Goal: Communication & Community: Answer question/provide support

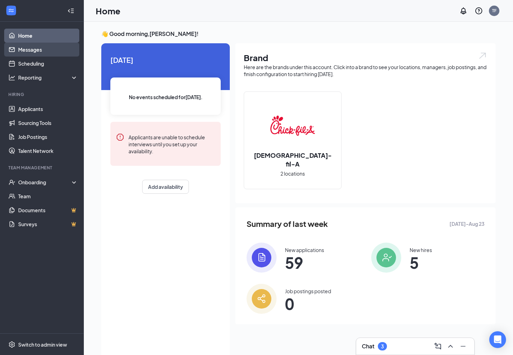
click at [35, 50] on link "Messages" at bounding box center [48, 50] width 60 height 14
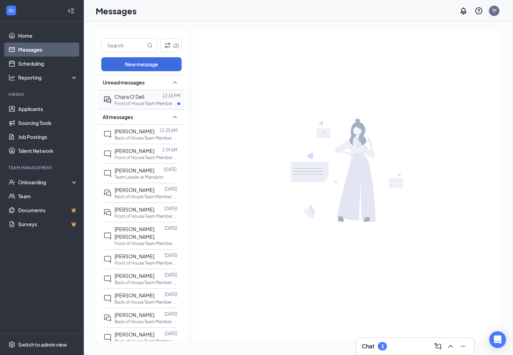
click at [139, 100] on div "Charis O’Dell" at bounding box center [130, 97] width 30 height 8
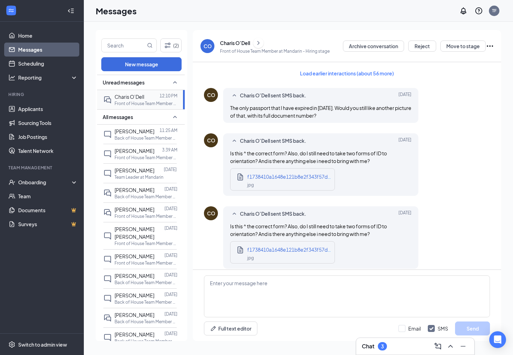
scroll to position [521, 0]
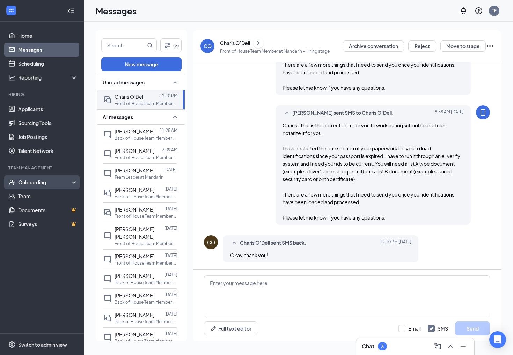
click at [27, 184] on div "Onboarding" at bounding box center [45, 182] width 54 height 7
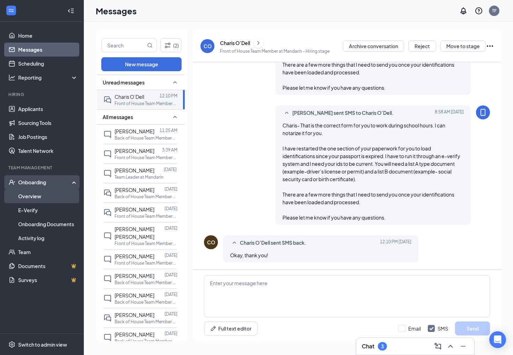
click at [27, 196] on link "Overview" at bounding box center [48, 196] width 60 height 14
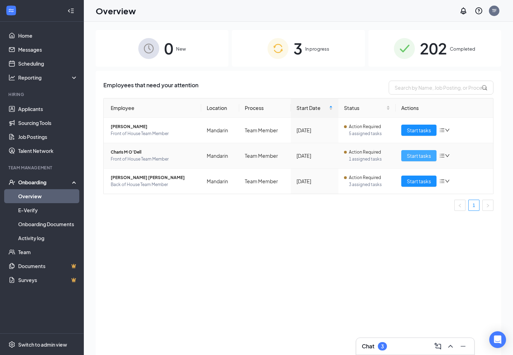
click at [418, 160] on button "Start tasks" at bounding box center [418, 155] width 35 height 11
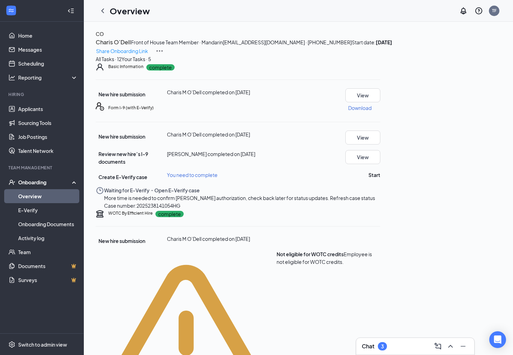
click at [361, 201] on span "Refresh case status" at bounding box center [352, 198] width 45 height 6
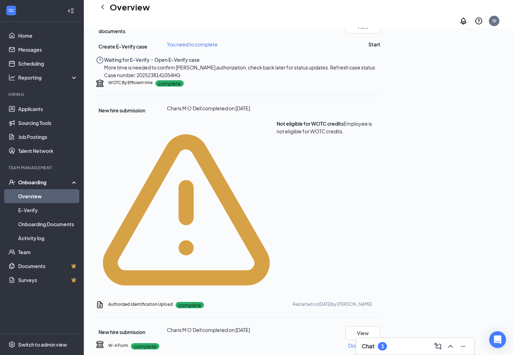
scroll to position [139, 0]
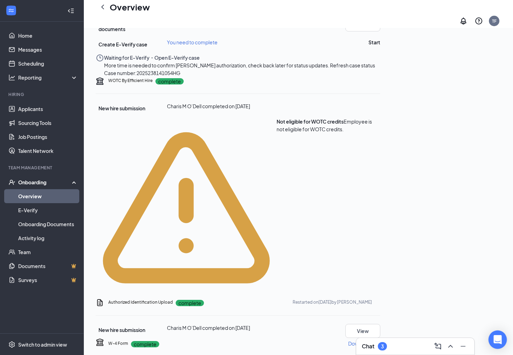
click at [494, 337] on icon "Open Intercom Messenger" at bounding box center [497, 339] width 9 height 9
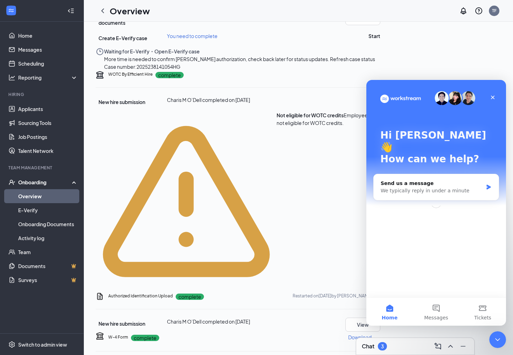
scroll to position [0, 0]
click at [457, 187] on div "We typically reply in under a minute" at bounding box center [432, 190] width 102 height 7
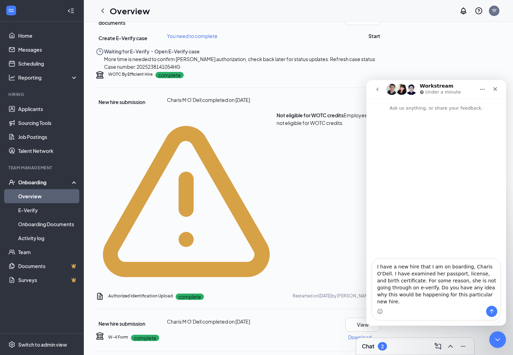
click at [444, 275] on textarea "I have a new hire that I am on boarding, Charis O'Dell. I have examined her pas…" at bounding box center [436, 282] width 128 height 47
click at [484, 303] on textarea "I have a new hire that I am onboarding, Charis O'Dell. I have examined her pass…" at bounding box center [436, 282] width 128 height 47
type textarea "I have a new hire that I am onboarding, Charis O'Dell. I have examined her pass…"
click at [494, 311] on icon "Send a message…" at bounding box center [492, 312] width 6 height 6
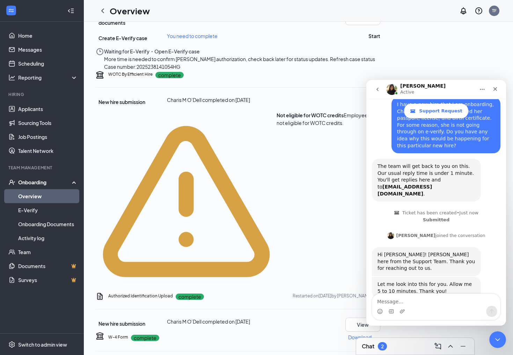
scroll to position [63, 0]
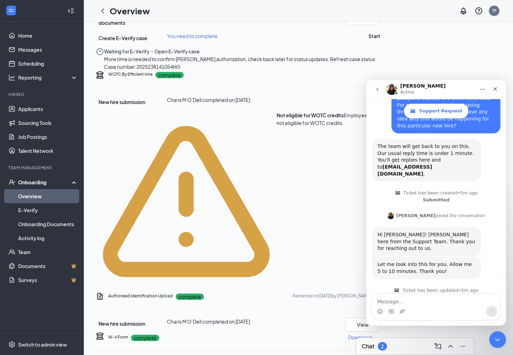
click at [438, 299] on textarea "Message…" at bounding box center [436, 300] width 128 height 12
type textarea "Thank you."
click at [492, 313] on icon "Send a message…" at bounding box center [492, 311] width 4 height 5
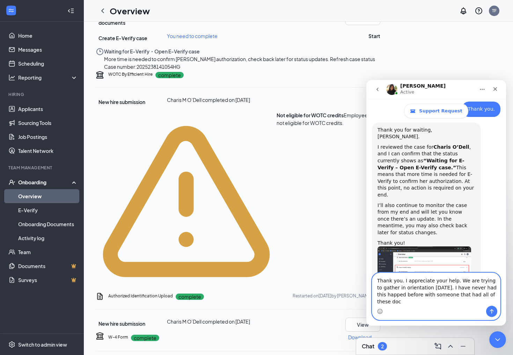
scroll to position [277, 0]
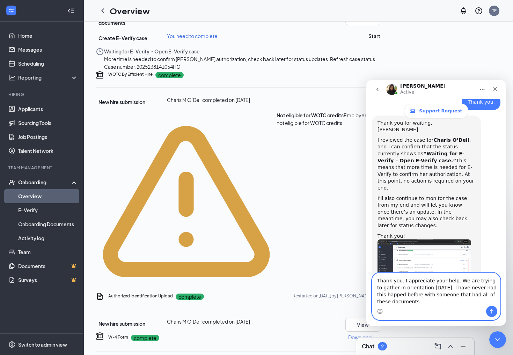
click at [391, 288] on textarea "Thank you. I appreciate your help. We are trying to gather in orientation today…" at bounding box center [436, 289] width 128 height 33
click at [432, 287] on textarea "Thank you. I appreciate your help. We are trying to get in orientation today. I…" at bounding box center [436, 289] width 128 height 33
click at [427, 302] on textarea "Thank you. I appreciate your help. We are trying to get her started as soon as …" at bounding box center [436, 289] width 128 height 33
type textarea "Thank you. I appreciate your help. We are trying to get her started as soon as …"
click at [494, 308] on button "Send a message…" at bounding box center [491, 311] width 11 height 11
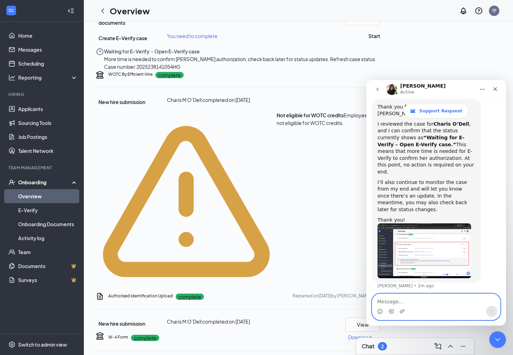
scroll to position [303, 0]
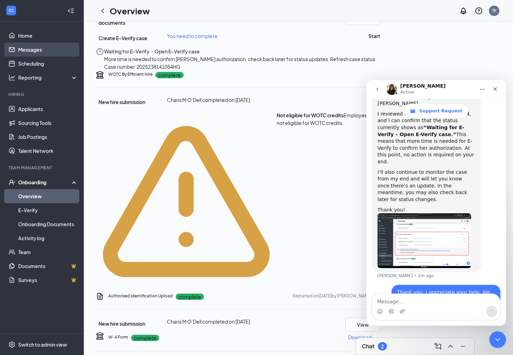
click at [39, 52] on link "Messages" at bounding box center [48, 50] width 60 height 14
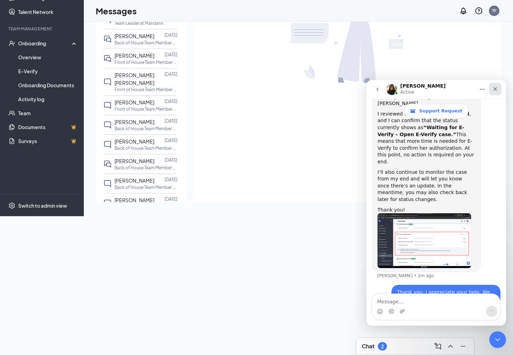
click at [496, 87] on icon "Close" at bounding box center [496, 89] width 6 height 6
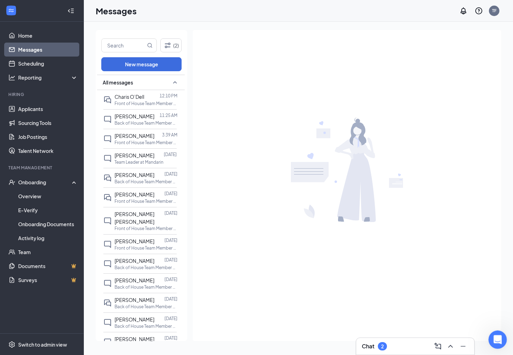
click at [491, 340] on icon "Open Intercom Messenger" at bounding box center [497, 339] width 12 height 12
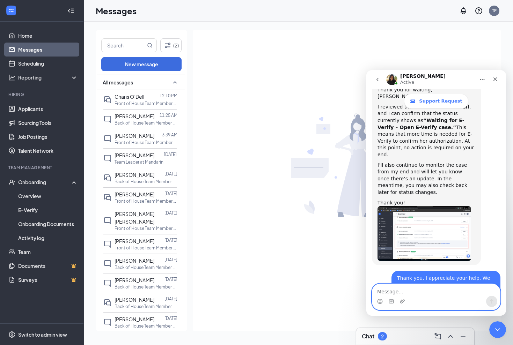
scroll to position [423, 0]
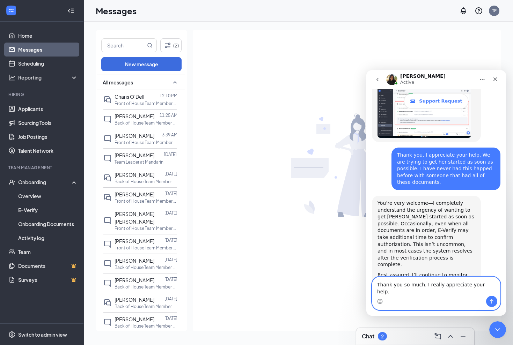
type textarea "Thank you so much. I really appreciate your help."
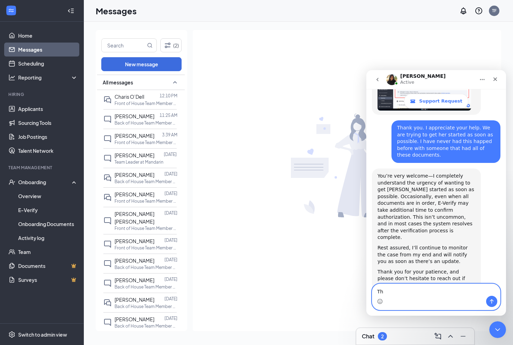
type textarea "T"
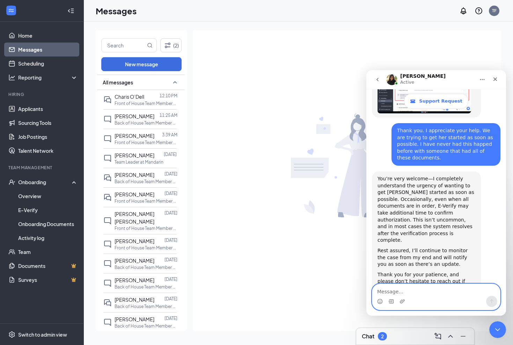
scroll to position [478, 0]
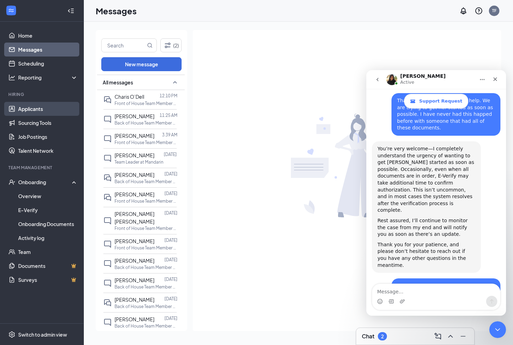
click at [38, 108] on link "Applicants" at bounding box center [48, 109] width 60 height 14
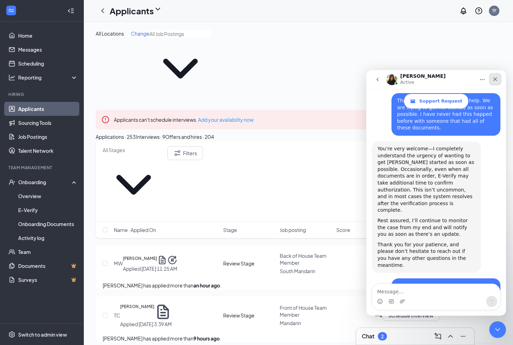
click at [495, 78] on icon "Close" at bounding box center [496, 79] width 6 height 6
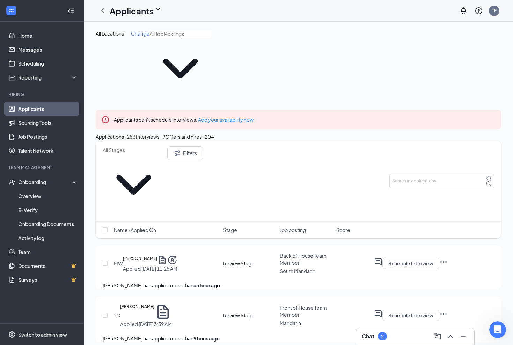
click at [214, 133] on div "Offers and hires · 204" at bounding box center [189, 137] width 49 height 8
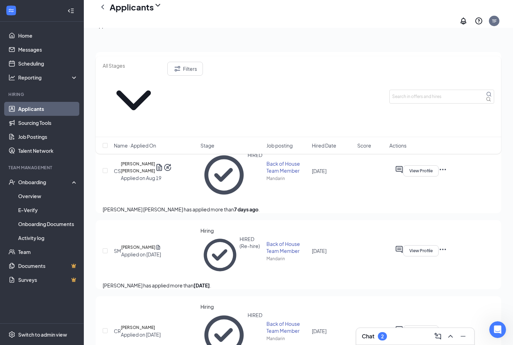
scroll to position [172, 0]
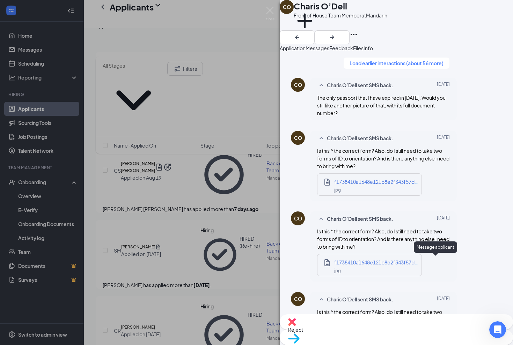
scroll to position [656, 0]
drag, startPoint x: 417, startPoint y: 261, endPoint x: 477, endPoint y: 262, distance: 60.4
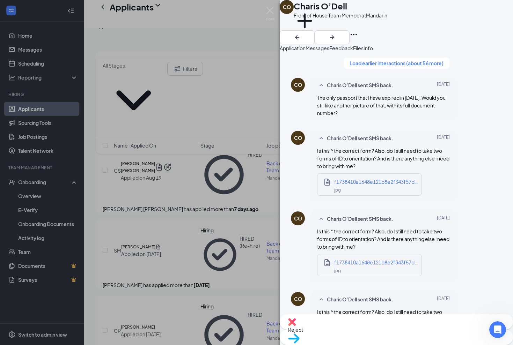
drag, startPoint x: 338, startPoint y: 277, endPoint x: 353, endPoint y: 272, distance: 15.3
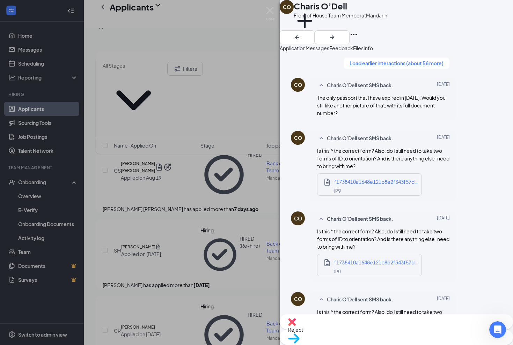
scroll to position [37, 0]
drag, startPoint x: 389, startPoint y: 274, endPoint x: 389, endPoint y: 278, distance: 3.8
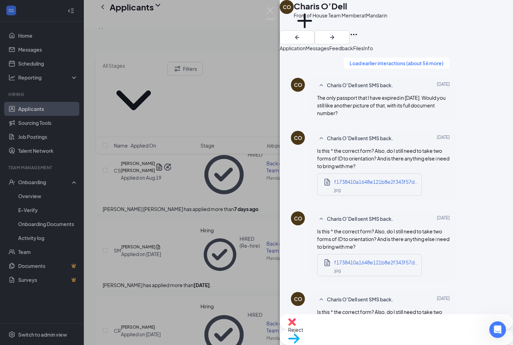
scroll to position [115, 0]
drag, startPoint x: 458, startPoint y: 286, endPoint x: 334, endPoint y: 276, distance: 124.4
type textarea "Charis- Thank you for completing your paperwork. I am working on processing it.…"
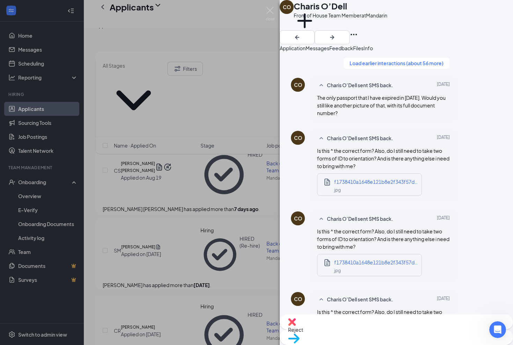
checkbox input "true"
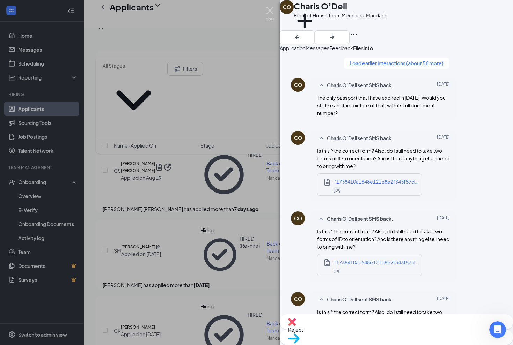
click at [270, 13] on img at bounding box center [270, 14] width 9 height 14
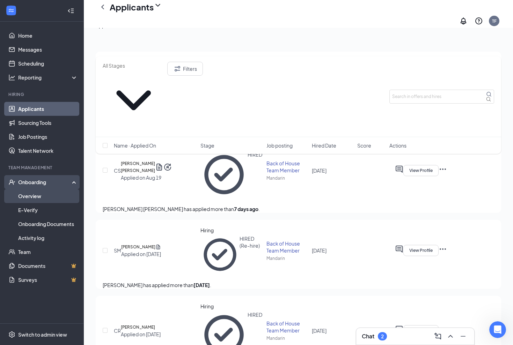
click at [32, 195] on link "Overview" at bounding box center [48, 196] width 60 height 14
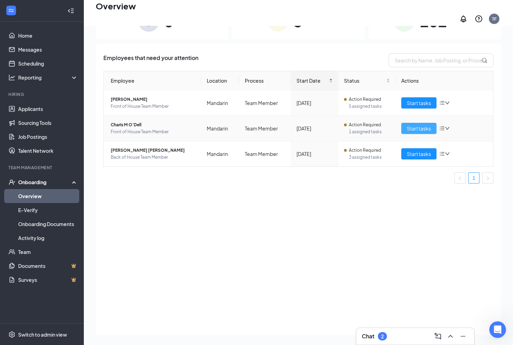
click at [411, 125] on span "Start tasks" at bounding box center [419, 129] width 24 height 8
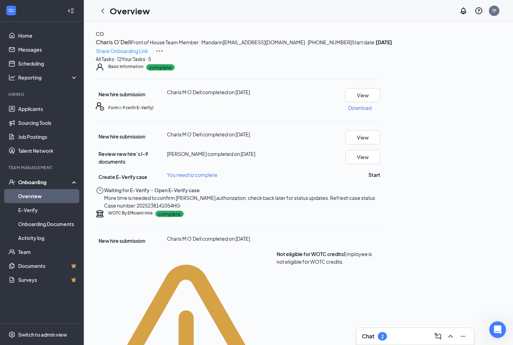
click at [375, 201] on span "Refresh case status" at bounding box center [352, 198] width 45 height 6
click at [323, 32] on div "CO Charis O’Dell Front of House Team Member · Mandarin sunsecr5@gmail.com · (90…" at bounding box center [299, 42] width 406 height 25
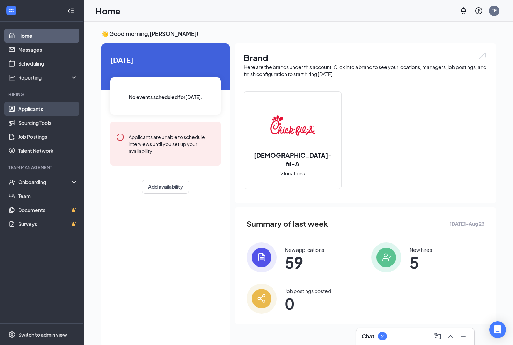
click at [33, 112] on link "Applicants" at bounding box center [48, 109] width 60 height 14
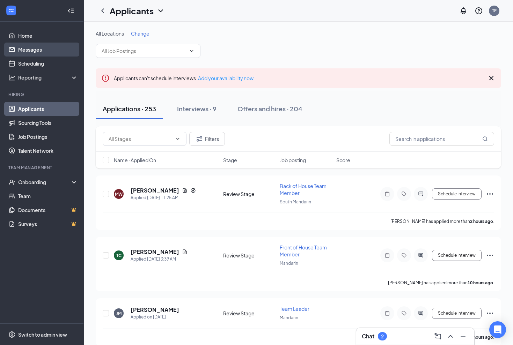
click at [34, 49] on link "Messages" at bounding box center [48, 50] width 60 height 14
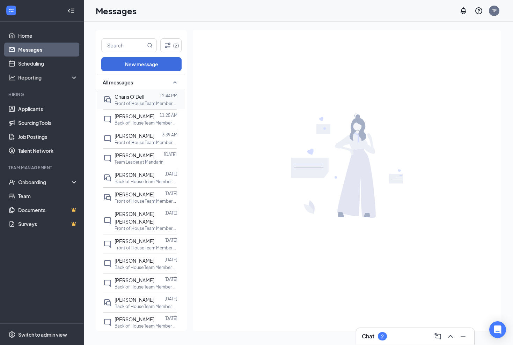
click at [165, 102] on p "Front of House Team Member at Mandarin" at bounding box center [146, 104] width 63 height 6
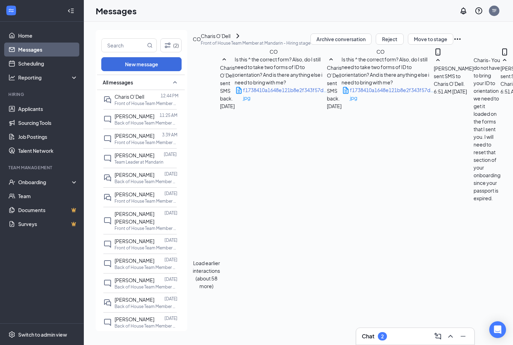
scroll to position [780, 0]
click at [45, 183] on div "Onboarding" at bounding box center [45, 182] width 54 height 7
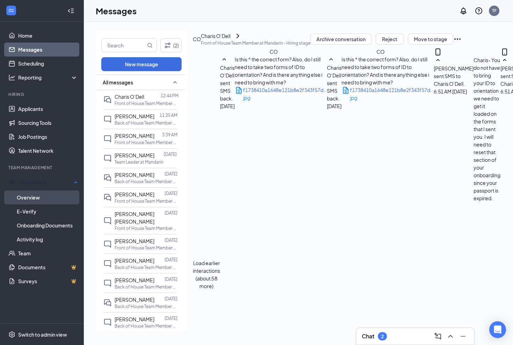
click at [43, 197] on link "Overview" at bounding box center [47, 198] width 61 height 14
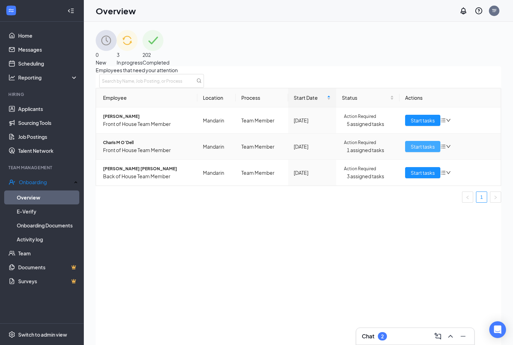
click at [425, 151] on span "Start tasks" at bounding box center [423, 147] width 24 height 8
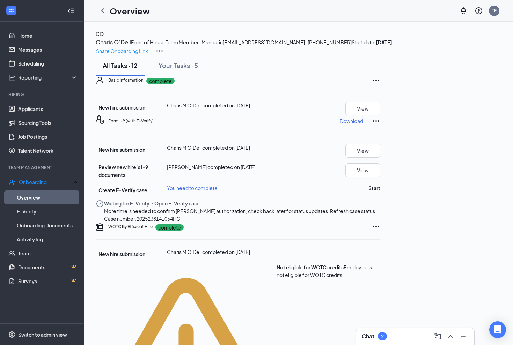
click at [360, 214] on span "Refresh case status" at bounding box center [352, 211] width 45 height 6
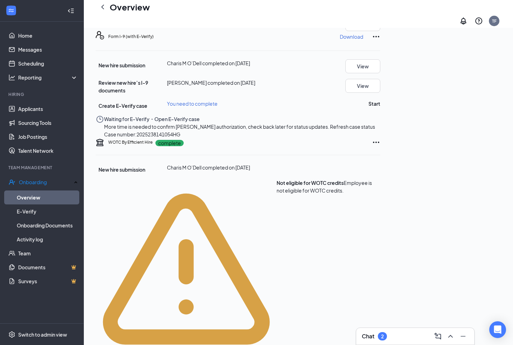
scroll to position [84, 0]
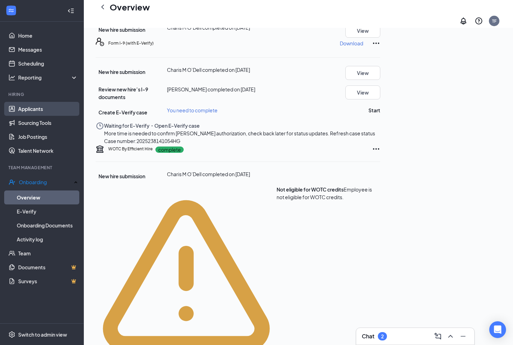
click at [27, 112] on link "Applicants" at bounding box center [48, 109] width 60 height 14
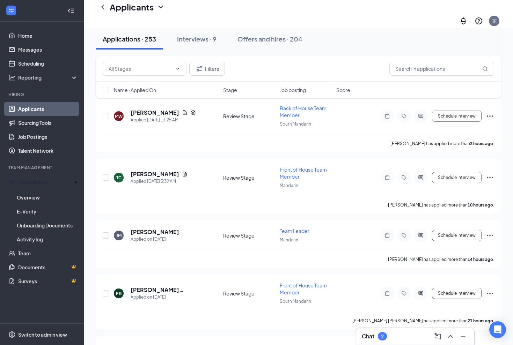
click at [29, 111] on link "Applicants" at bounding box center [48, 109] width 60 height 14
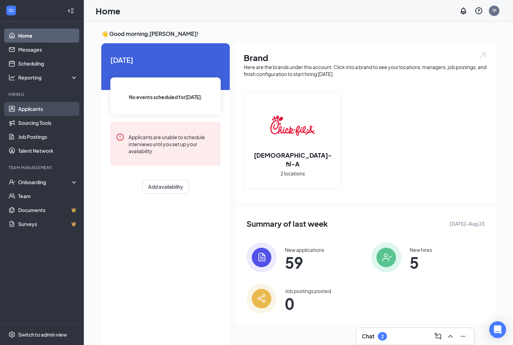
click at [38, 107] on link "Applicants" at bounding box center [48, 109] width 60 height 14
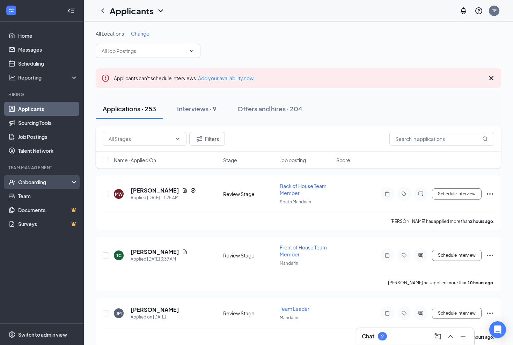
click at [52, 183] on div "Onboarding" at bounding box center [45, 182] width 54 height 7
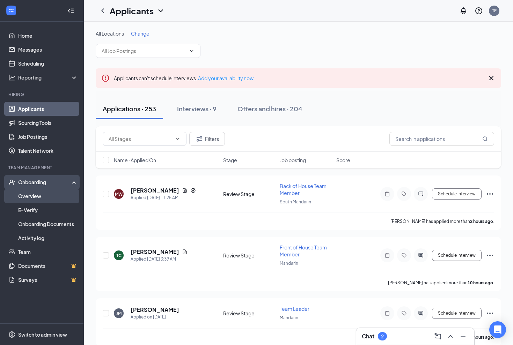
click at [36, 192] on link "Overview" at bounding box center [48, 196] width 60 height 14
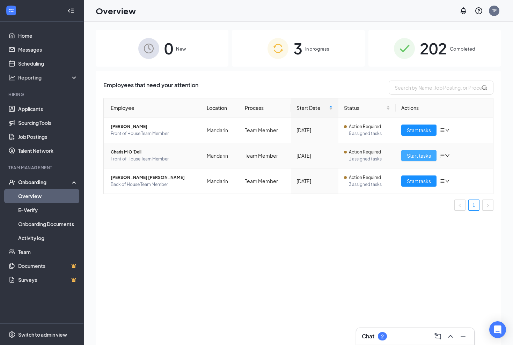
click at [422, 153] on span "Start tasks" at bounding box center [419, 156] width 24 height 8
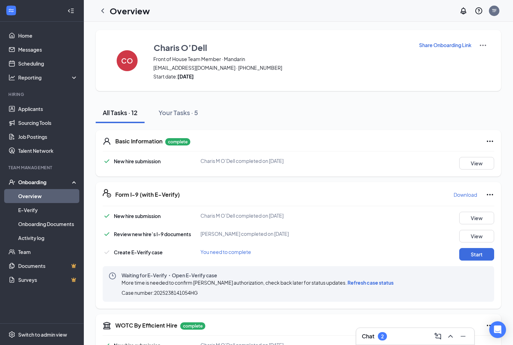
click at [370, 283] on span "Refresh case status" at bounding box center [371, 283] width 46 height 6
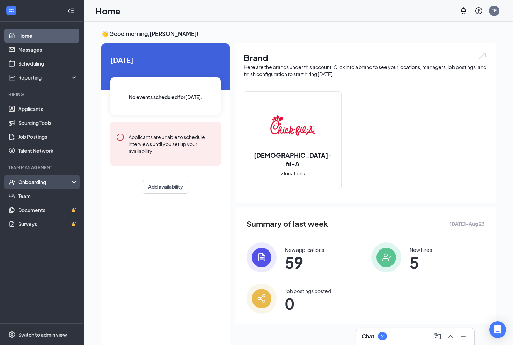
click at [30, 181] on div "Onboarding" at bounding box center [45, 182] width 54 height 7
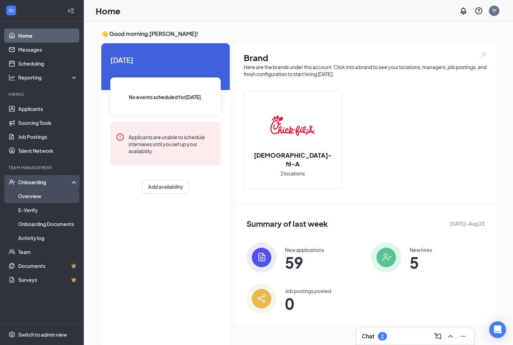
click at [29, 197] on link "Overview" at bounding box center [48, 196] width 60 height 14
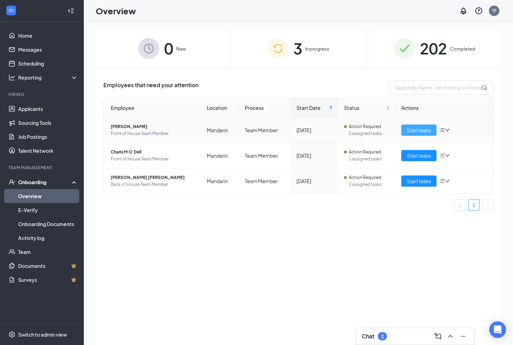
click at [418, 129] on span "Start tasks" at bounding box center [419, 130] width 24 height 8
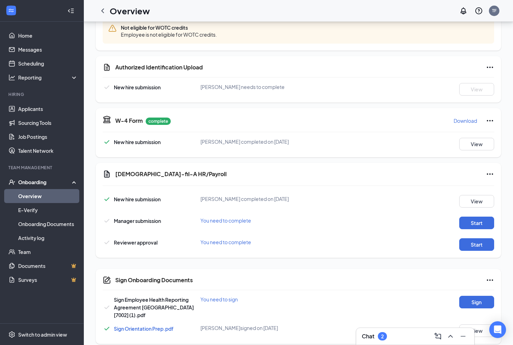
scroll to position [293, 0]
click at [469, 303] on button "Sign" at bounding box center [476, 303] width 35 height 13
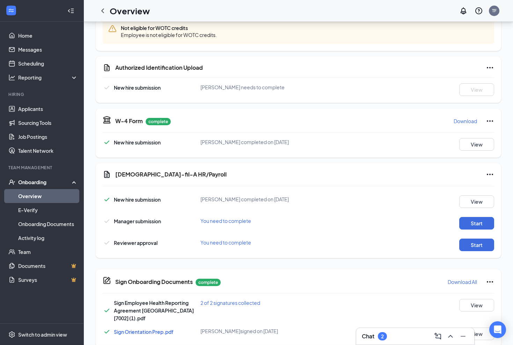
click at [321, 127] on div "Sign Onboarding Documents [PERSON_NAME] completed on [DATE] Close Sign Employee…" at bounding box center [256, 172] width 513 height 345
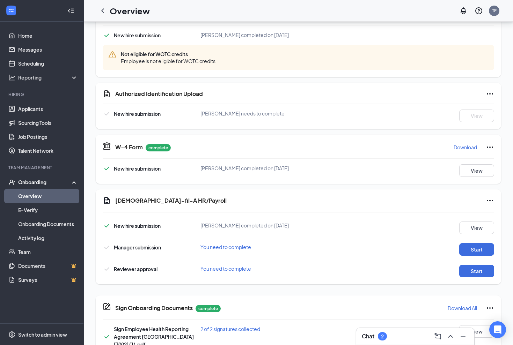
scroll to position [269, 0]
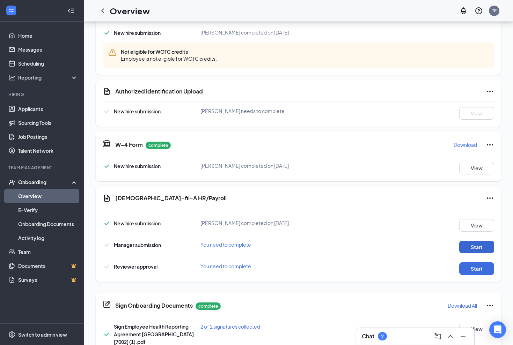
click at [467, 244] on button "Start" at bounding box center [476, 247] width 35 height 13
click at [478, 272] on button "Start" at bounding box center [476, 269] width 35 height 13
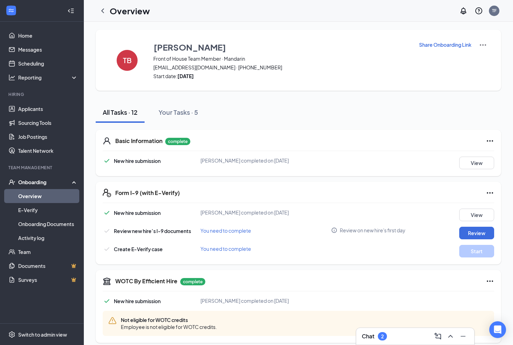
scroll to position [1, 0]
click at [26, 193] on link "Overview" at bounding box center [48, 196] width 60 height 14
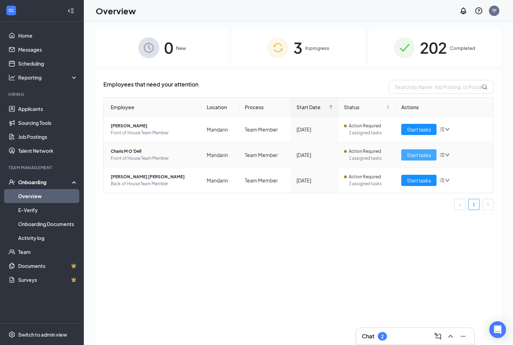
click at [429, 153] on span "Start tasks" at bounding box center [419, 155] width 24 height 8
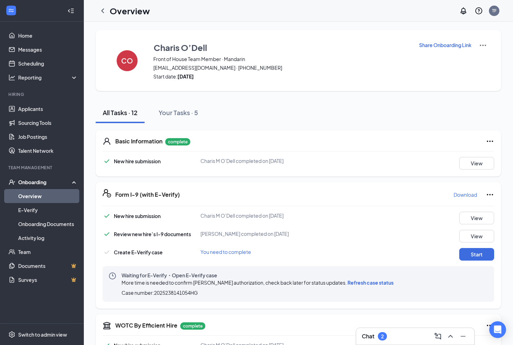
click at [360, 282] on span "Refresh case status" at bounding box center [371, 283] width 46 height 6
click at [28, 112] on link "Applicants" at bounding box center [48, 109] width 60 height 14
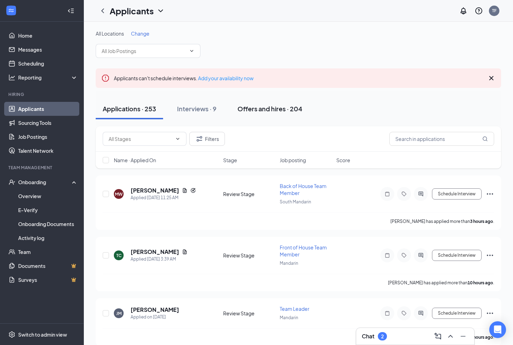
click at [261, 109] on div "Offers and hires · 204" at bounding box center [270, 108] width 65 height 9
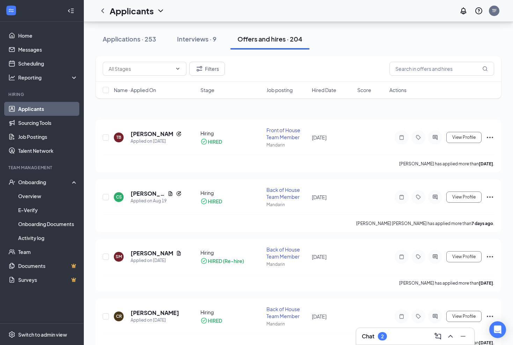
scroll to position [81, 0]
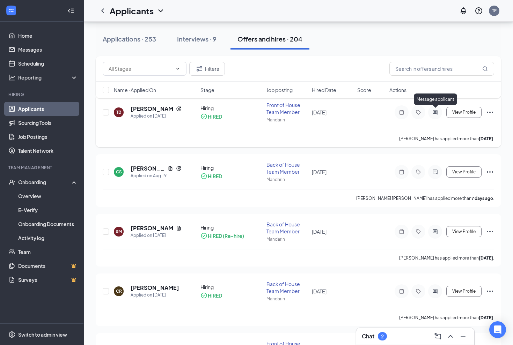
click at [433, 111] on icon "ActiveChat" at bounding box center [435, 112] width 5 height 5
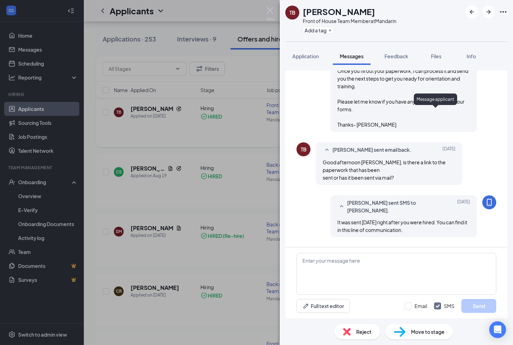
scroll to position [525, 0]
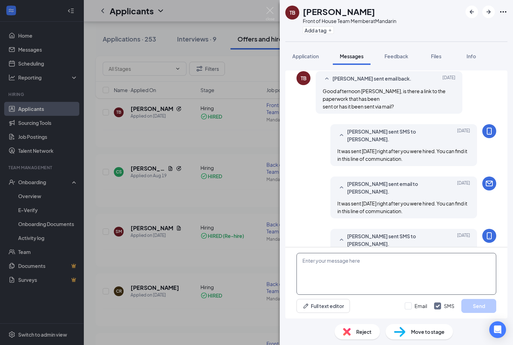
click at [331, 259] on textarea at bounding box center [397, 274] width 200 height 42
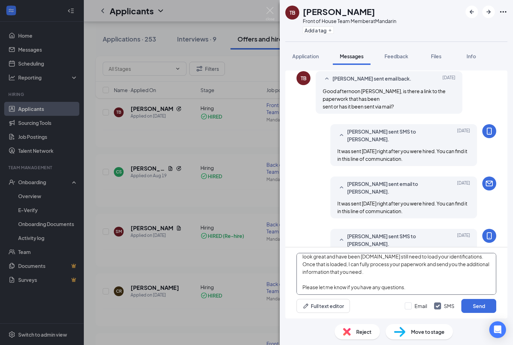
scroll to position [12, 0]
type textarea "[PERSON_NAME]- I have looked over the forms that you have completed. They look …"
click at [409, 305] on input "Email" at bounding box center [416, 306] width 22 height 7
checkbox input "true"
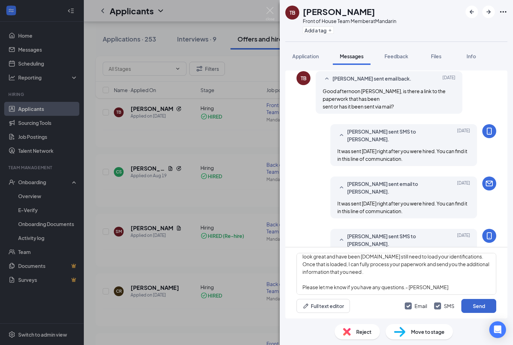
click at [478, 305] on button "Send" at bounding box center [478, 306] width 35 height 14
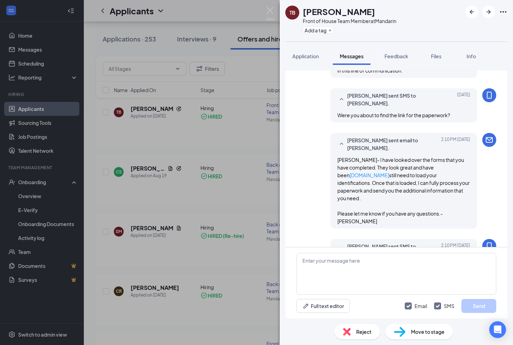
scroll to position [706, 0]
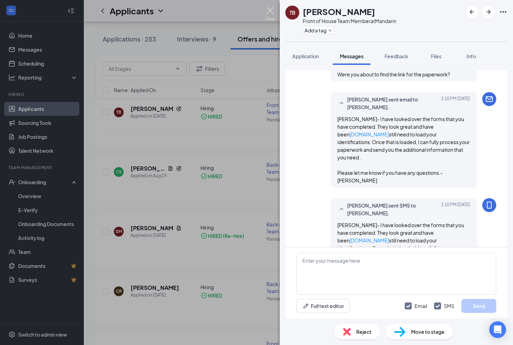
click at [269, 11] on img at bounding box center [270, 14] width 9 height 14
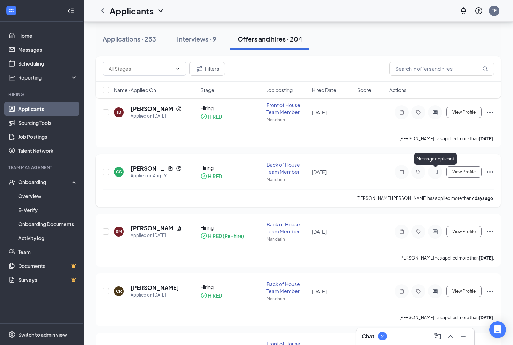
click at [435, 173] on icon "ActiveChat" at bounding box center [435, 172] width 8 height 6
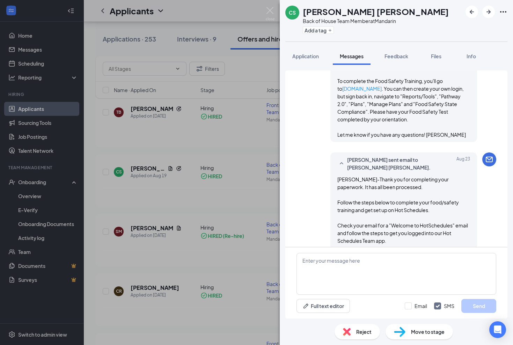
scroll to position [1048, 0]
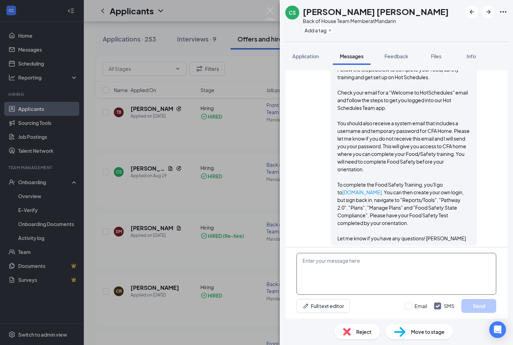
click at [325, 272] on textarea at bounding box center [397, 274] width 200 height 42
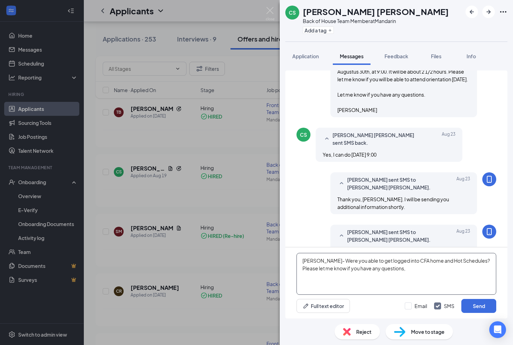
scroll to position [607, 0]
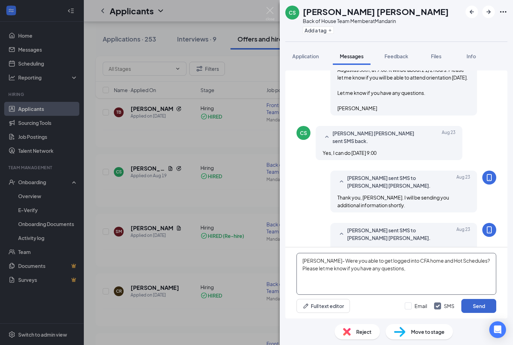
type textarea "[PERSON_NAME]- Were you able to get logged into CFA home and Hot Schedules? Ple…"
click at [475, 305] on button "Send" at bounding box center [478, 306] width 35 height 14
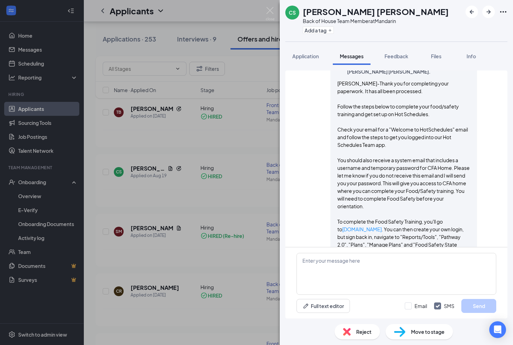
scroll to position [1108, 0]
